Goal: Information Seeking & Learning: Check status

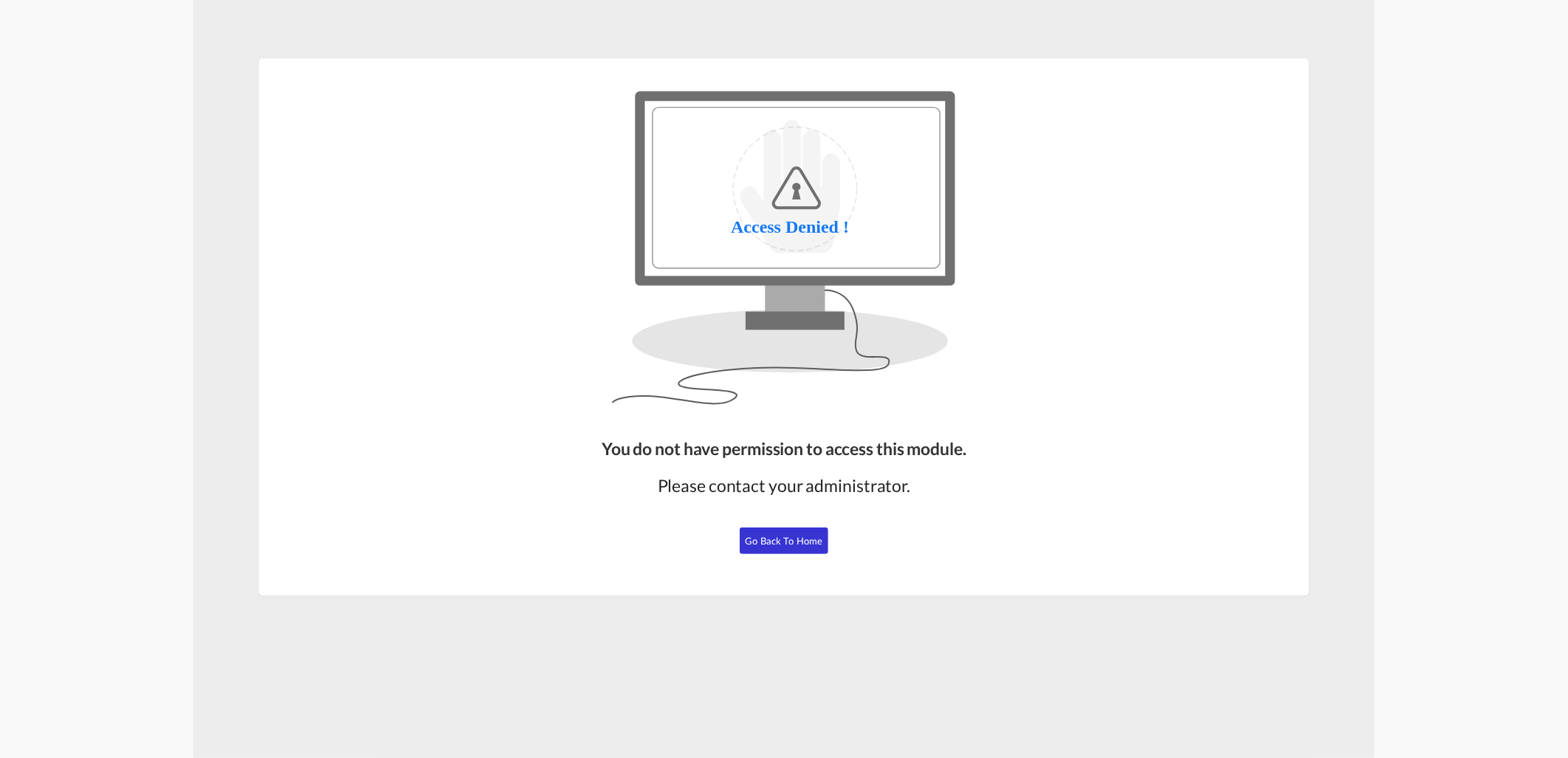
click at [780, 548] on button "Go Back to Home" at bounding box center [784, 541] width 88 height 27
